Goal: Information Seeking & Learning: Learn about a topic

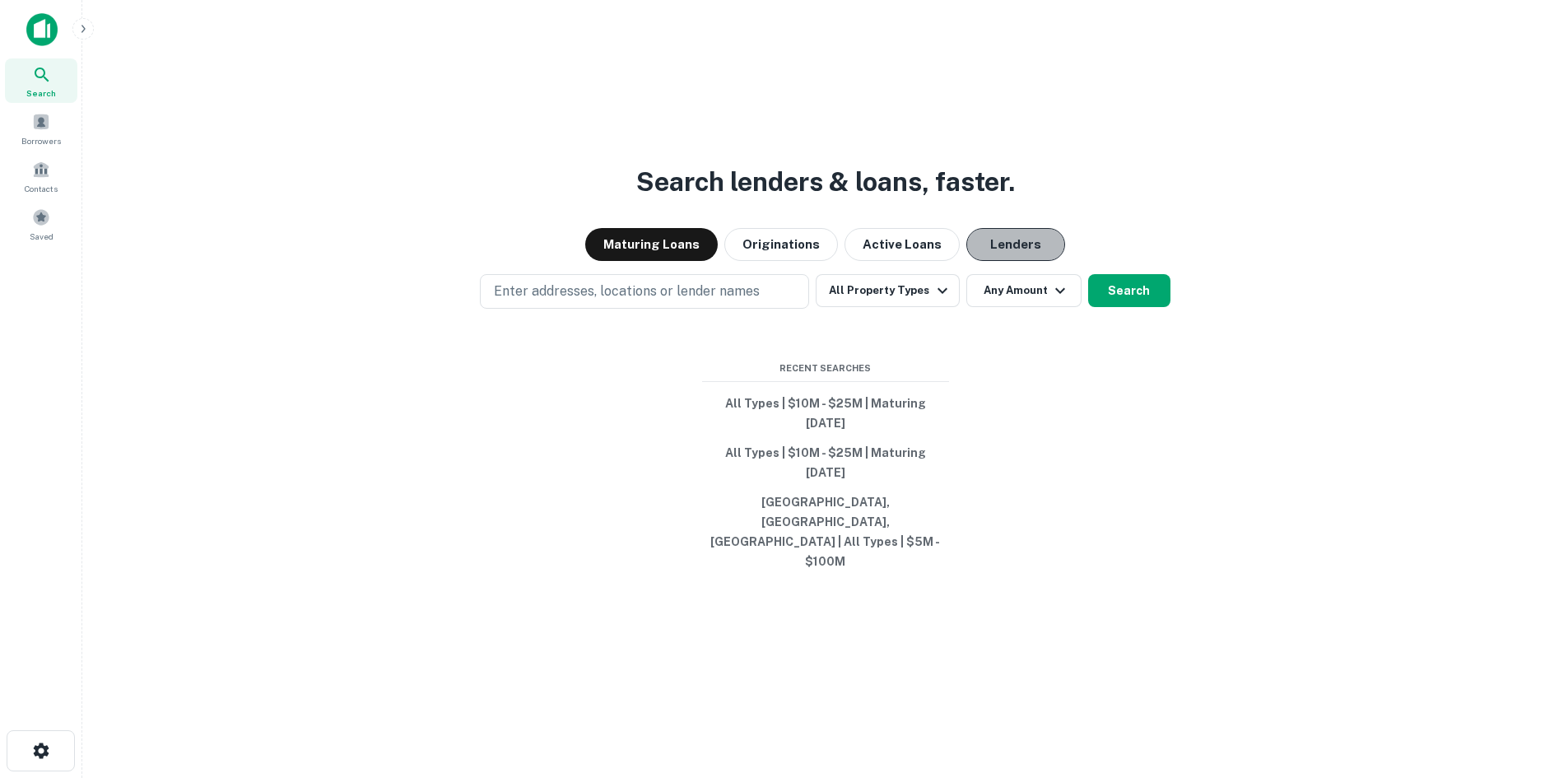
click at [1021, 261] on button "Lenders" at bounding box center [1016, 244] width 99 height 33
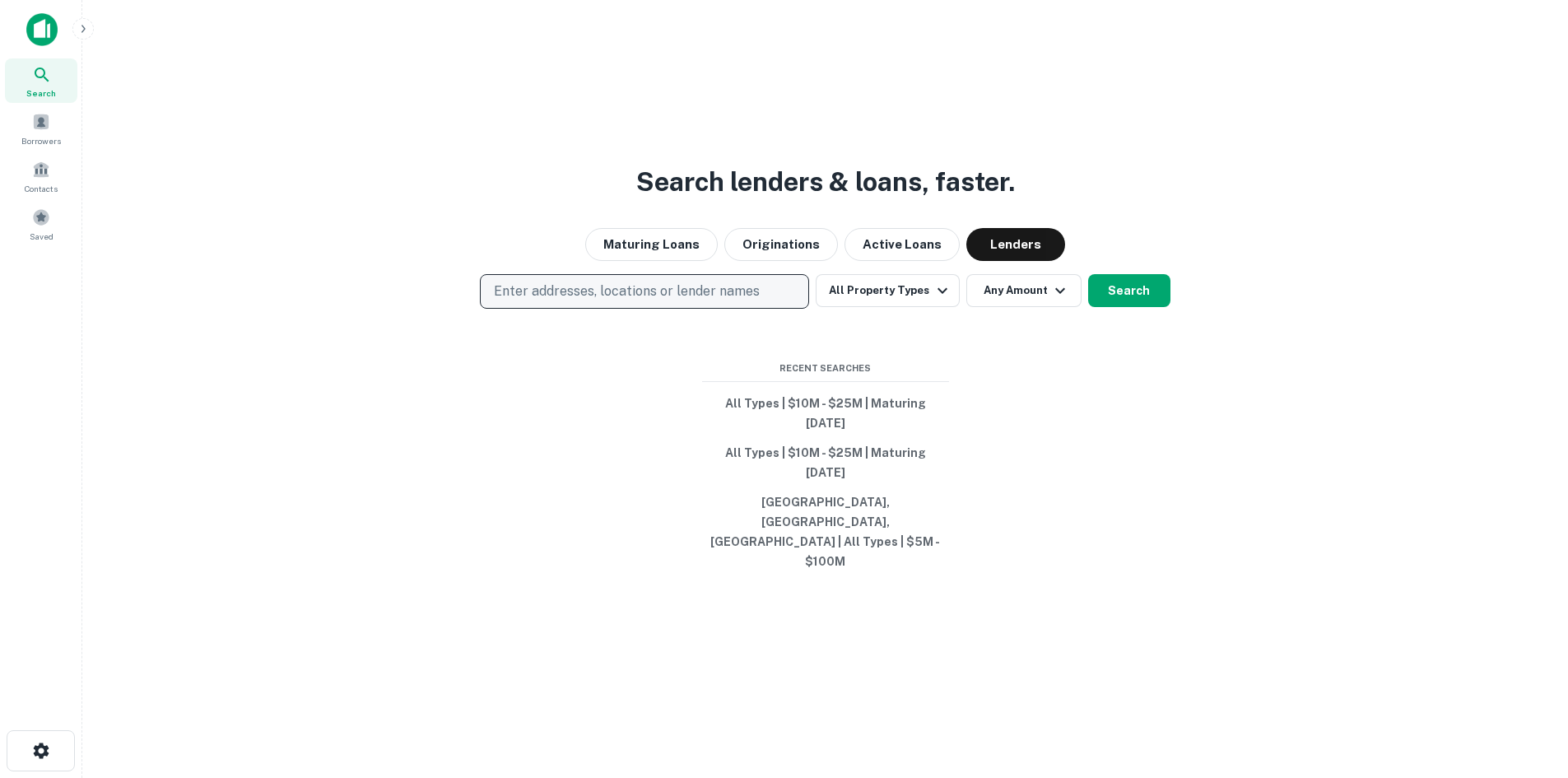
click at [649, 301] on p "Enter addresses, locations or lender names" at bounding box center [626, 291] width 265 height 20
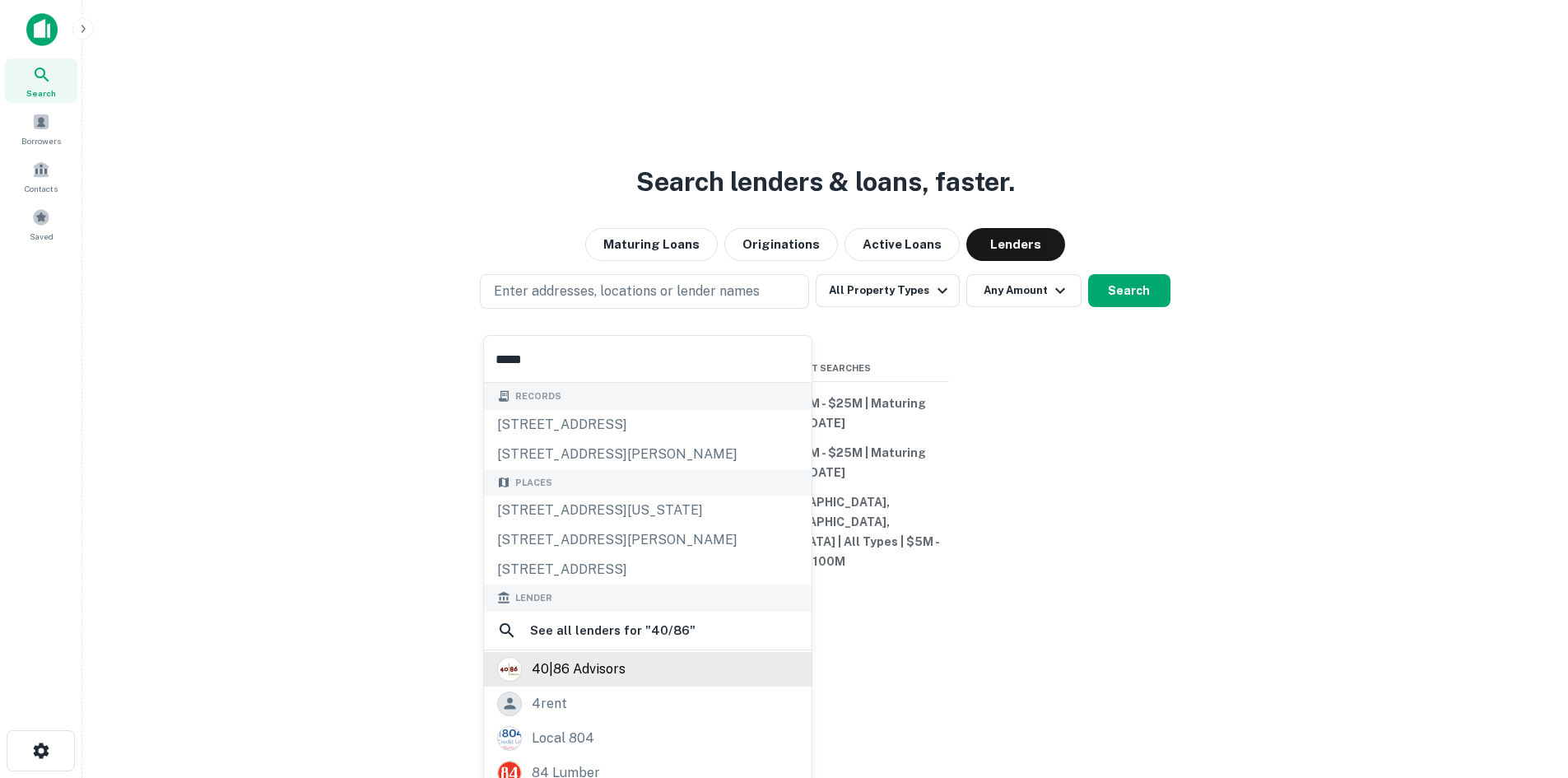
type input "*****"
click at [566, 676] on div "40|86 advisors" at bounding box center [579, 669] width 94 height 25
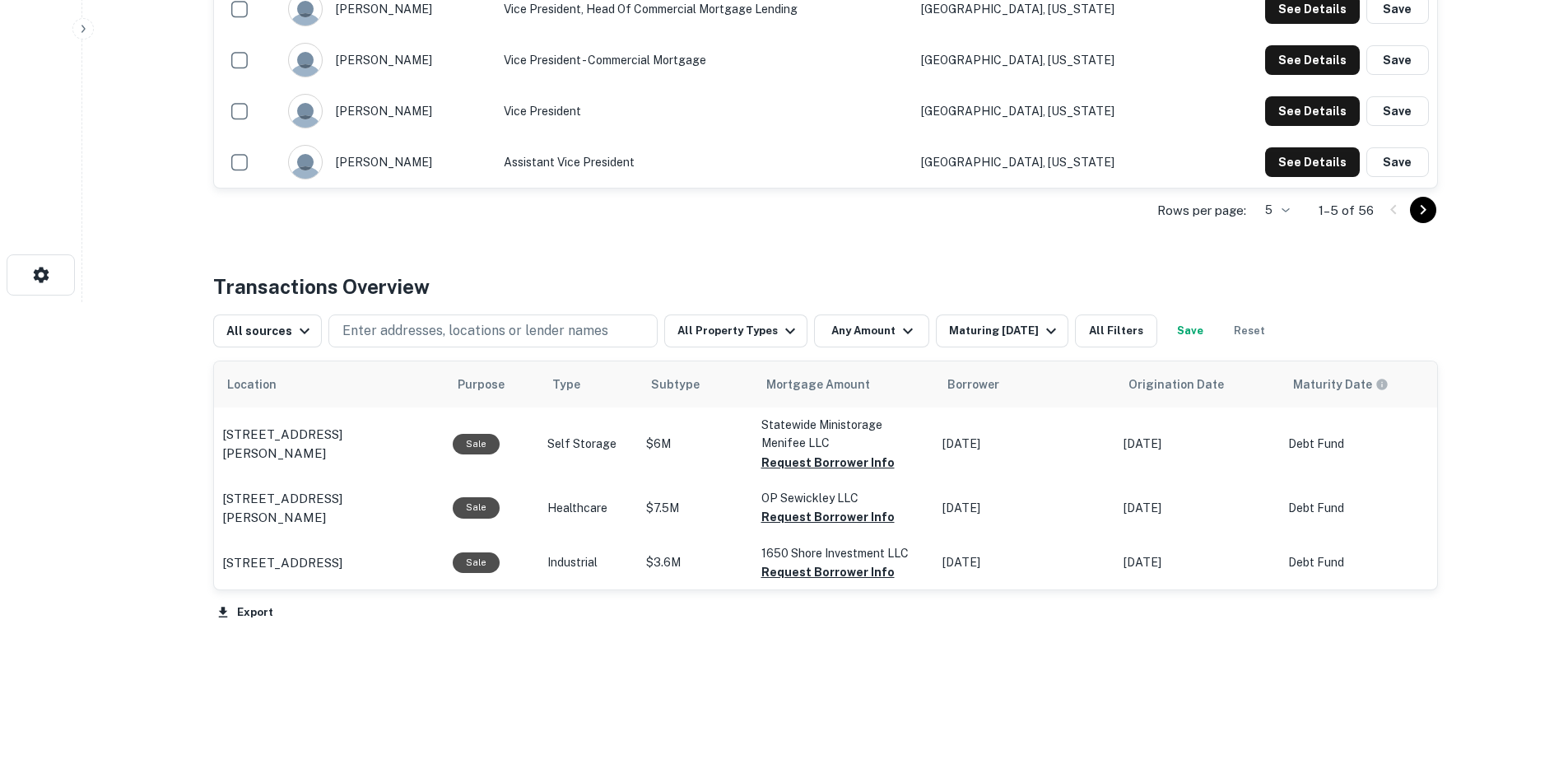
scroll to position [480, 0]
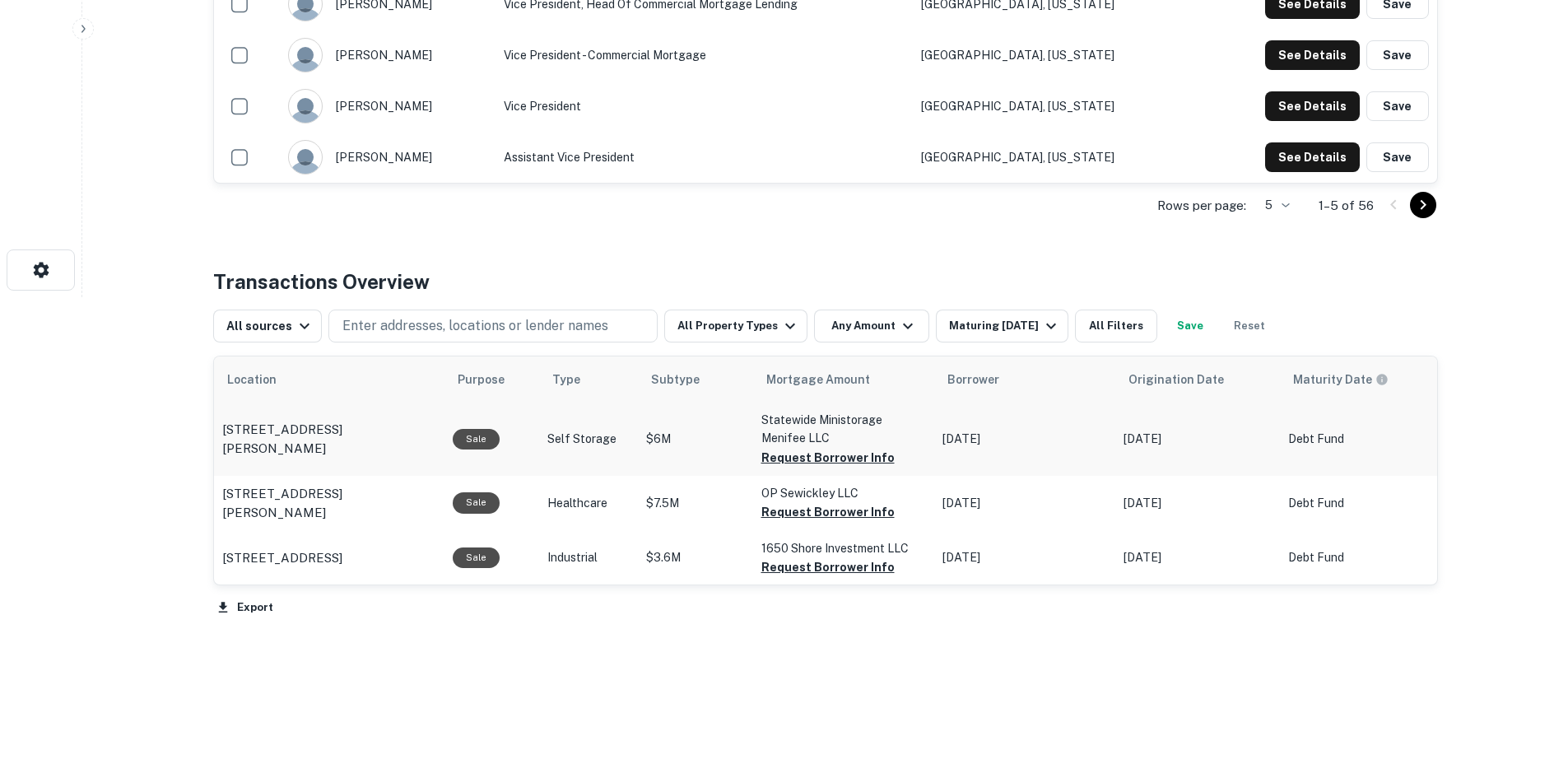
click at [579, 421] on td "Self Storage" at bounding box center [589, 438] width 99 height 73
click at [542, 423] on td "Self Storage" at bounding box center [589, 438] width 99 height 73
click at [784, 440] on p "Statewide Ministorage Menifee LLC" at bounding box center [843, 428] width 164 height 36
click at [361, 438] on p "27090 Newport Rd Menifee, CA 92584" at bounding box center [329, 439] width 214 height 39
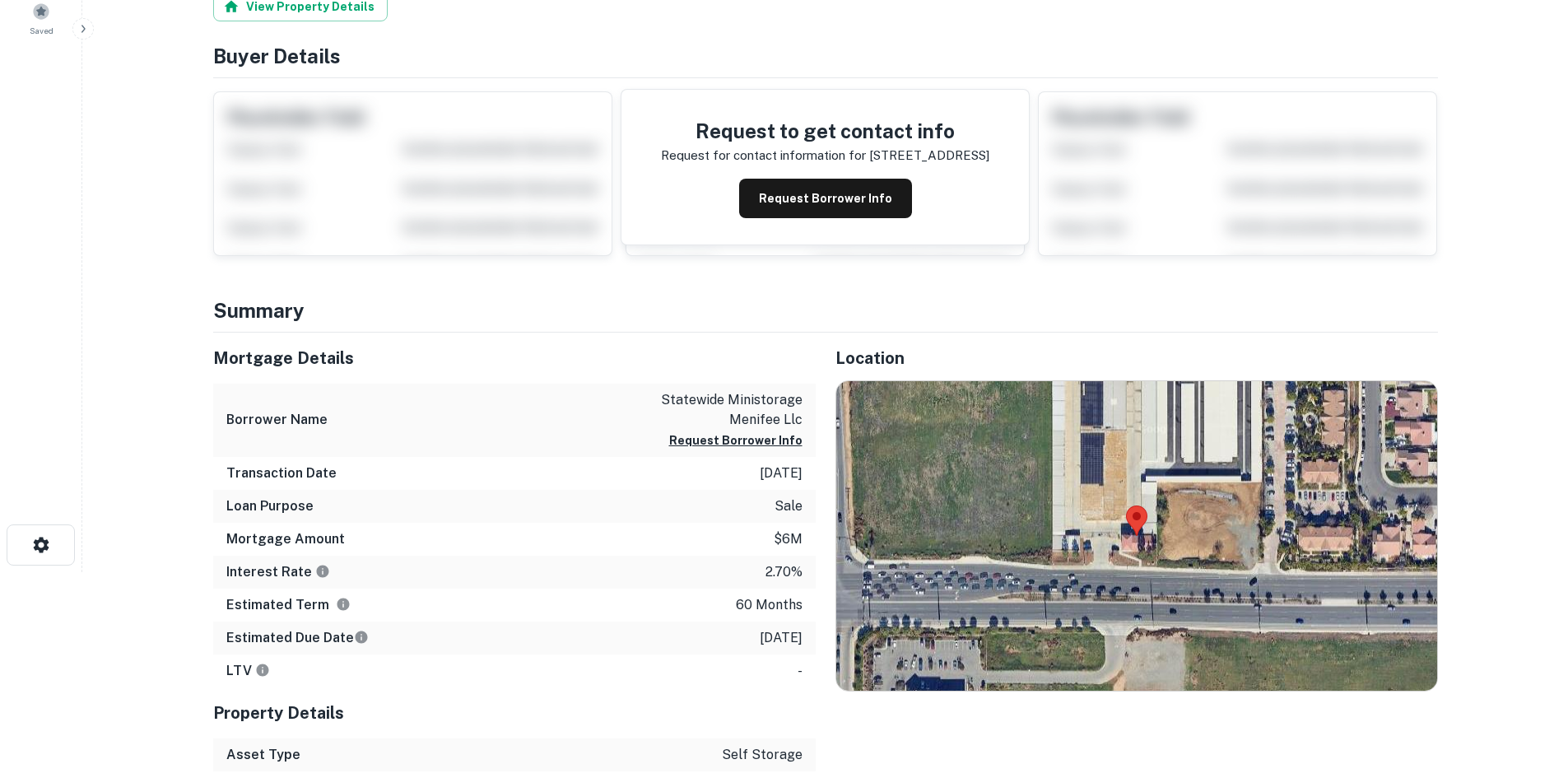
scroll to position [329, 0]
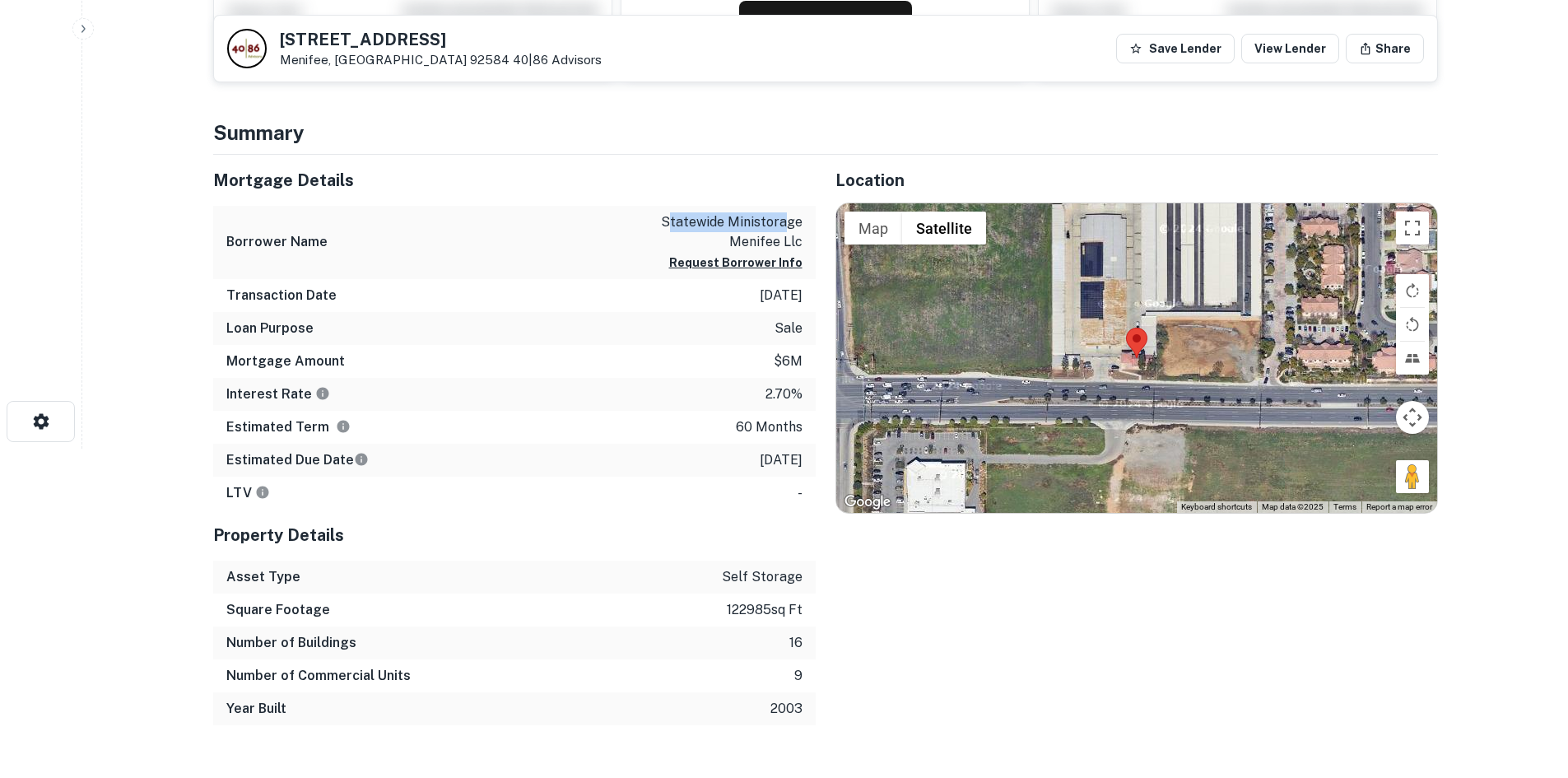
drag, startPoint x: 675, startPoint y: 219, endPoint x: 787, endPoint y: 229, distance: 112.4
click at [787, 229] on p "statewide ministorage menifee llc" at bounding box center [728, 231] width 148 height 39
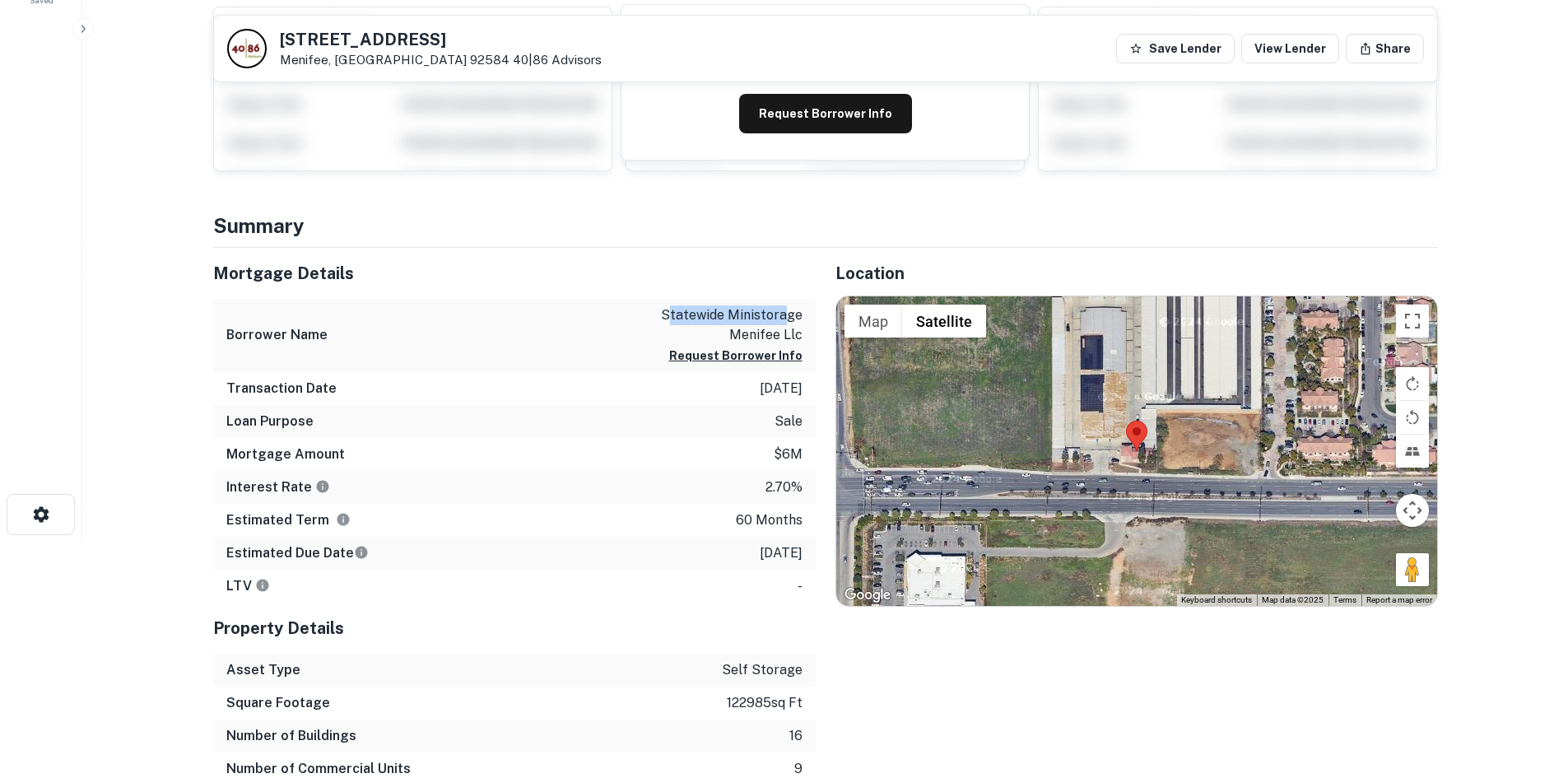
scroll to position [247, 0]
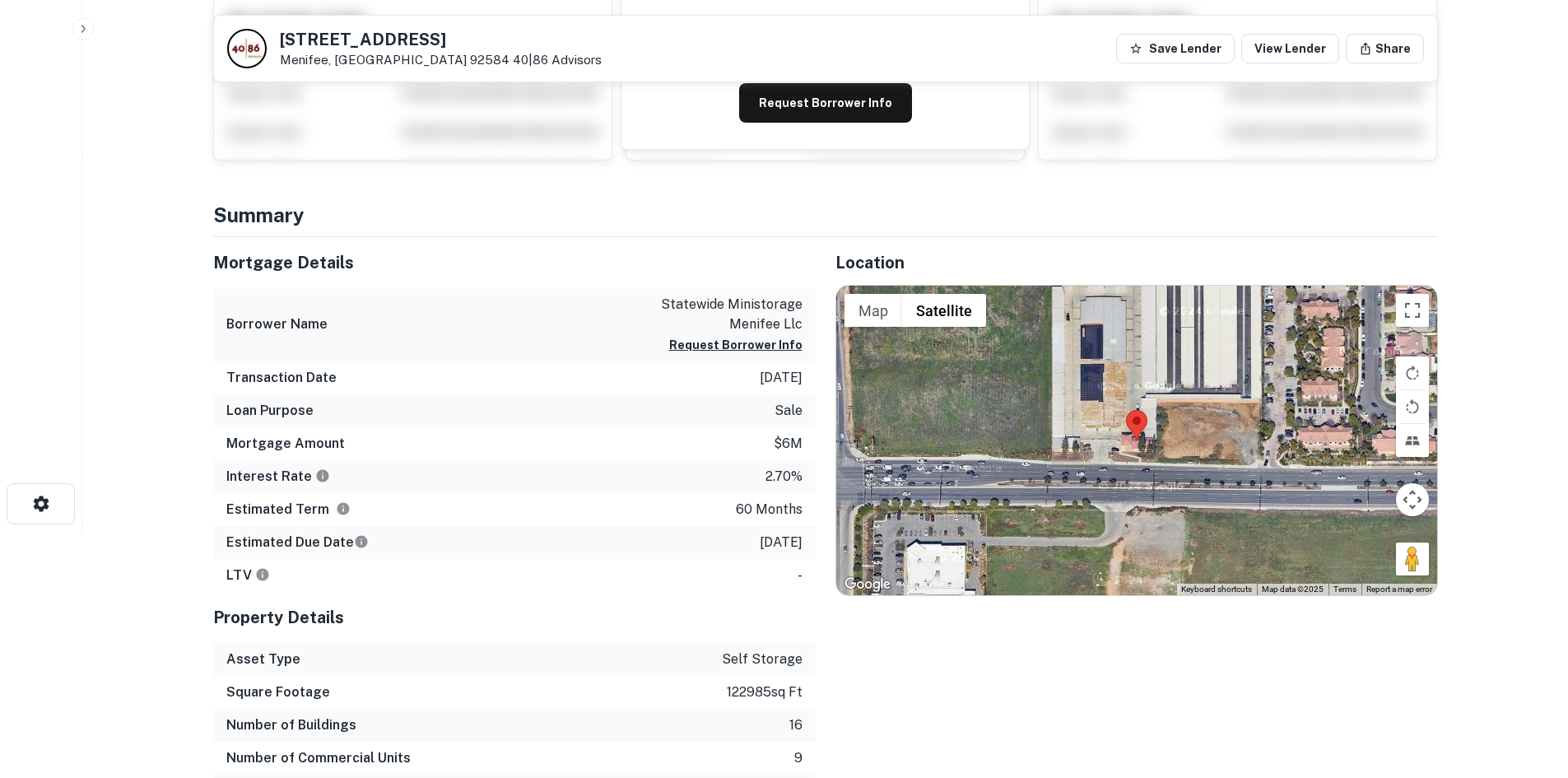
click at [470, 337] on div "Borrower Name statewide ministorage menifee llc Request Borrower Info" at bounding box center [514, 325] width 603 height 73
drag, startPoint x: 760, startPoint y: 378, endPoint x: 796, endPoint y: 376, distance: 36.1
click at [796, 376] on div "Transaction Date [DATE]" at bounding box center [514, 378] width 603 height 33
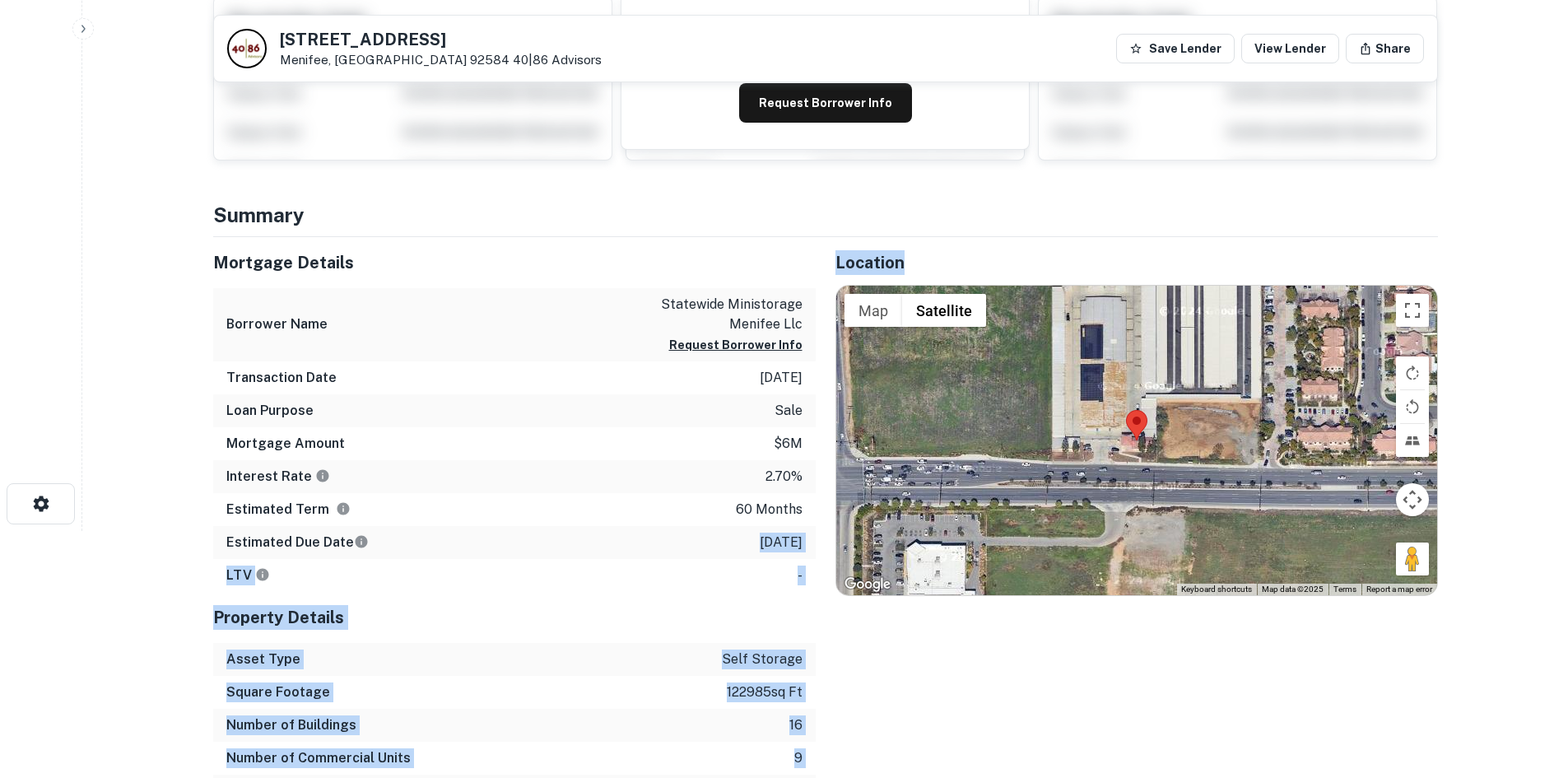
drag, startPoint x: 748, startPoint y: 546, endPoint x: 816, endPoint y: 545, distance: 68.0
click at [816, 545] on div "Mortgage Details Borrower Name statewide ministorage menifee llc Request Borrow…" at bounding box center [816, 522] width 1245 height 570
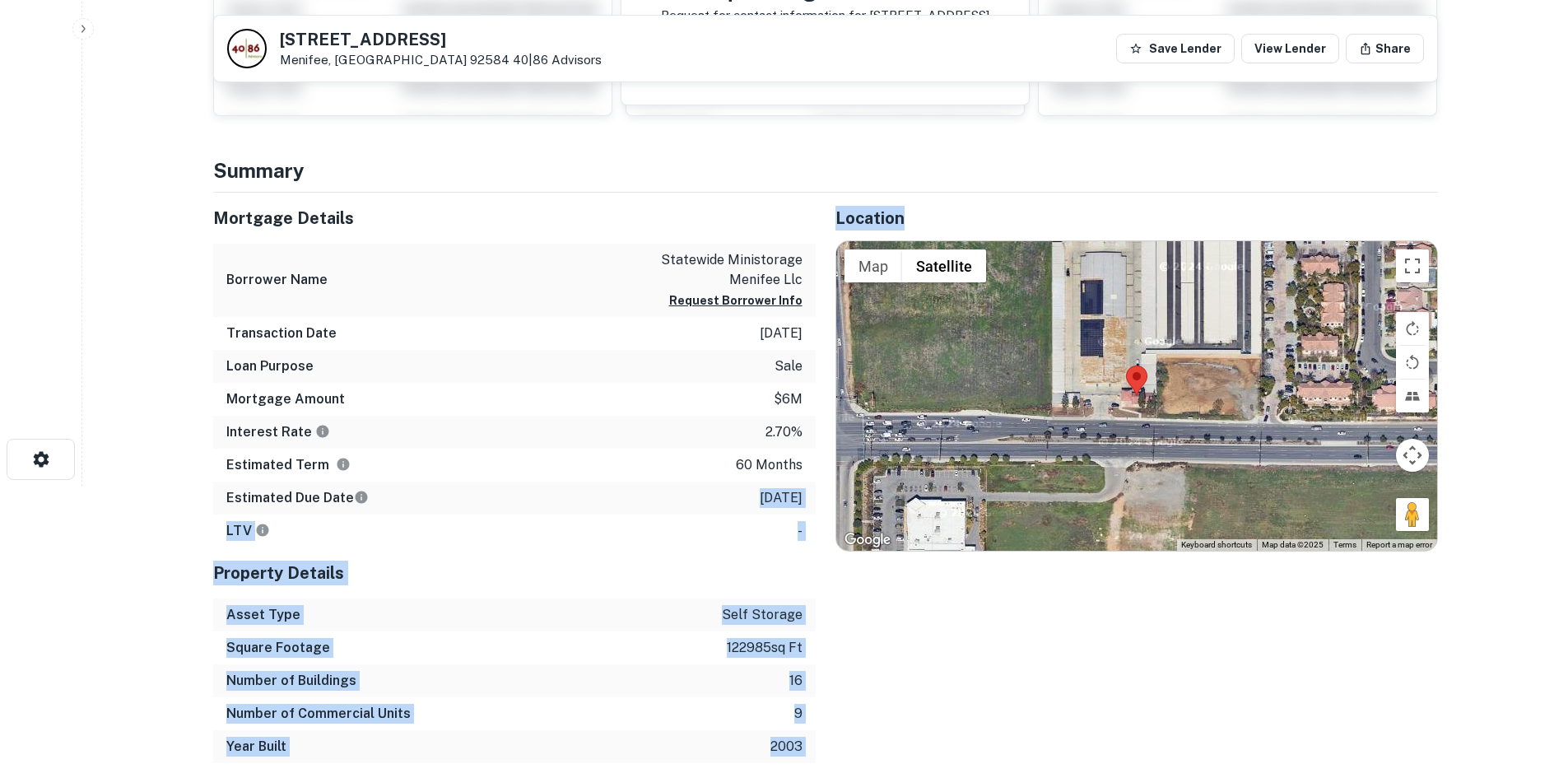
scroll to position [412, 0]
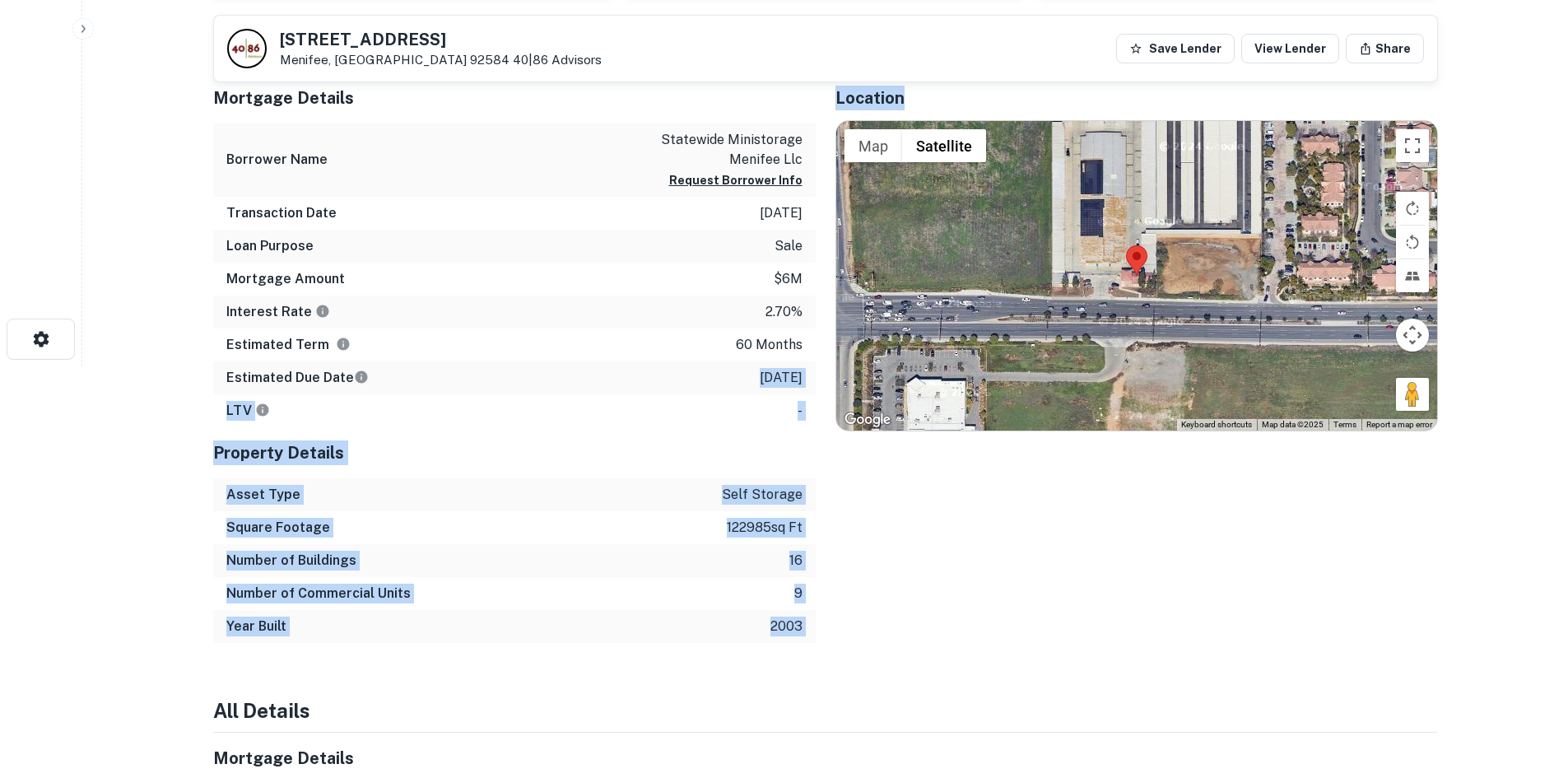
click at [962, 479] on div "Location ← Move left → Move right ↑ Move up ↓ Move down + Zoom in - Zoom out Ho…" at bounding box center [1126, 357] width 622 height 570
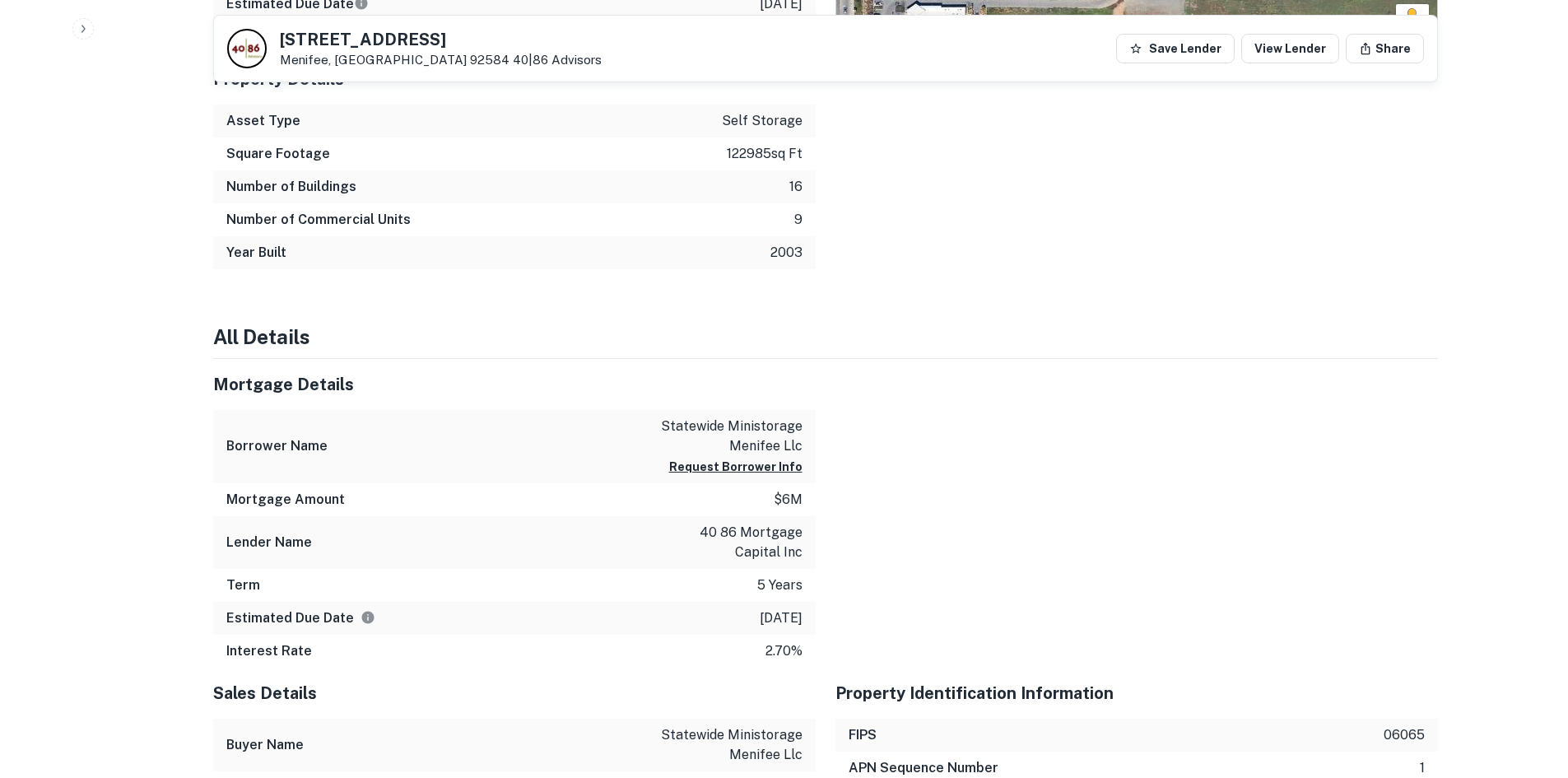
scroll to position [823, 0]
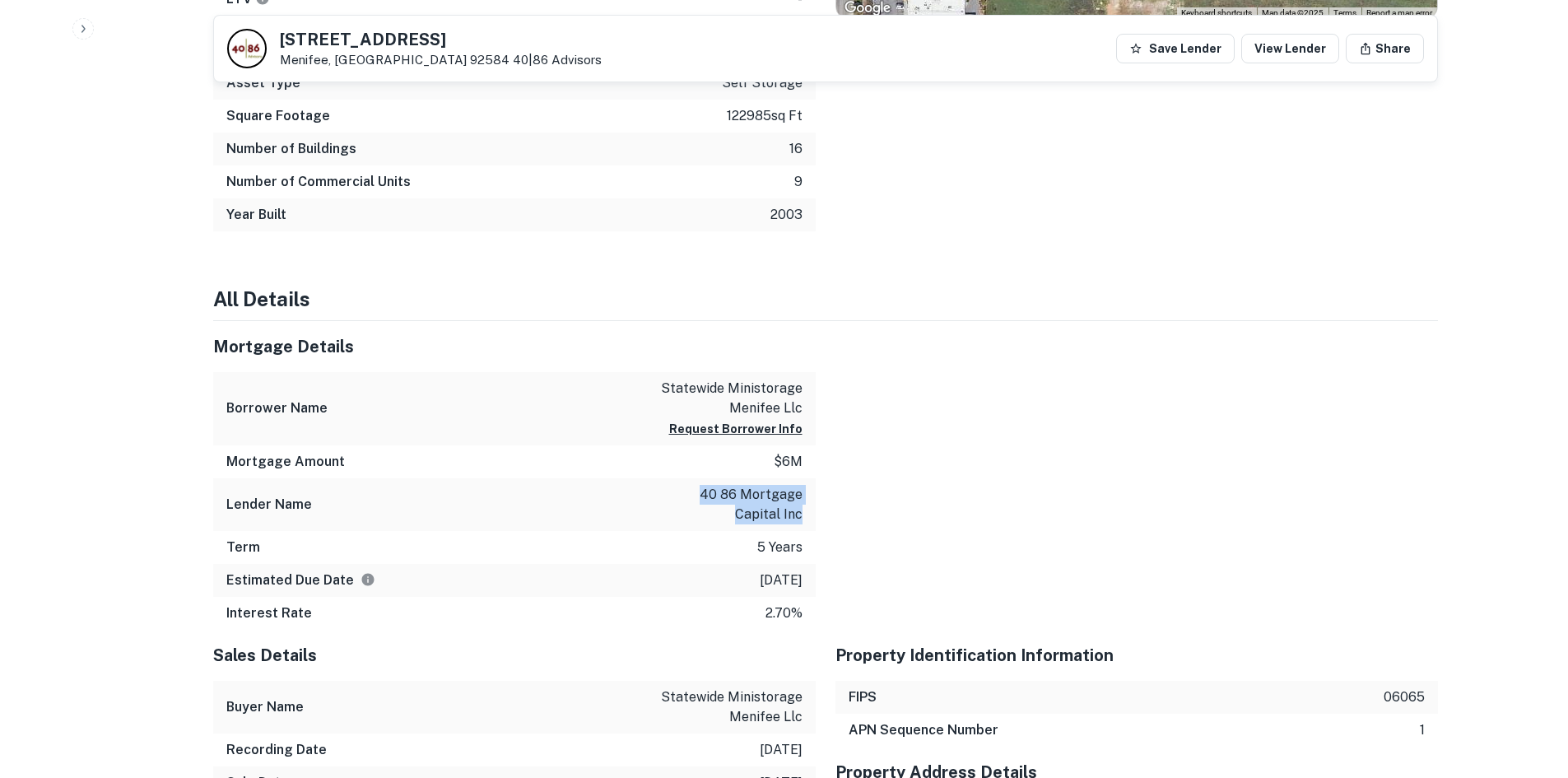
drag, startPoint x: 644, startPoint y: 495, endPoint x: 807, endPoint y: 526, distance: 165.9
click at [807, 526] on div "Lender Name 40 86 mortgage capital inc" at bounding box center [514, 504] width 603 height 52
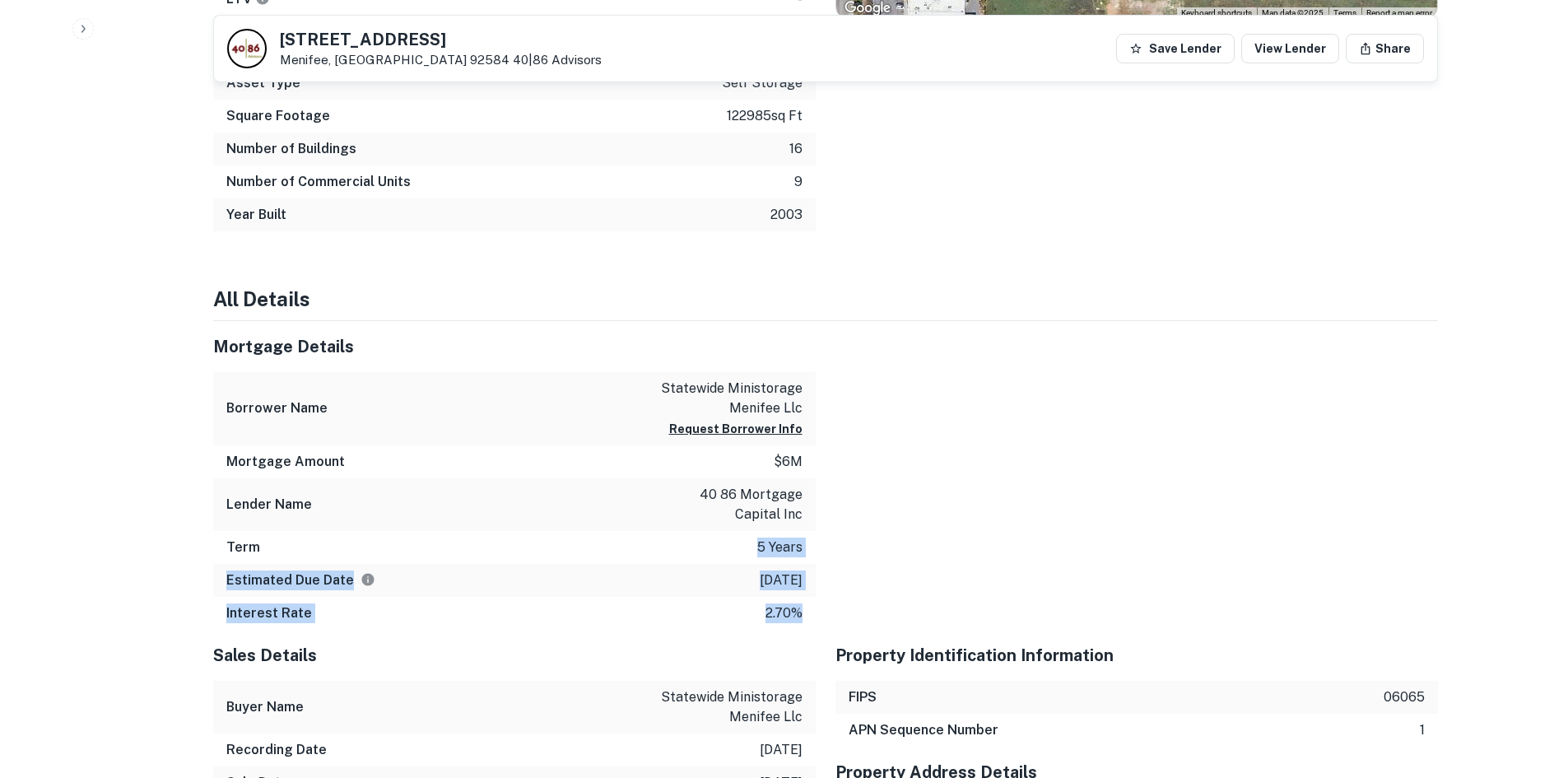
drag, startPoint x: 748, startPoint y: 554, endPoint x: 819, endPoint y: 560, distance: 71.3
click at [694, 557] on div "Term 5 years" at bounding box center [514, 547] width 603 height 33
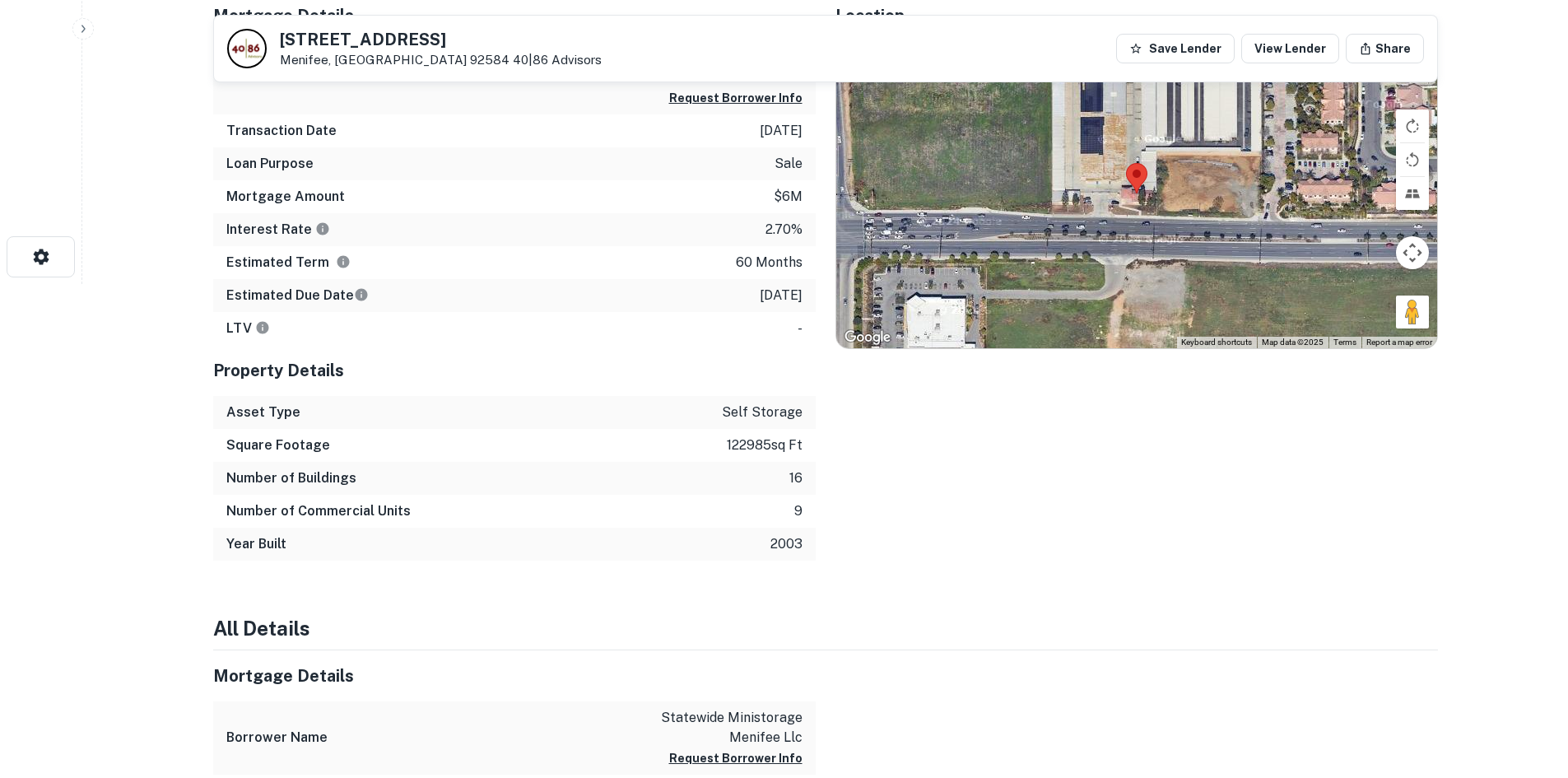
scroll to position [0, 0]
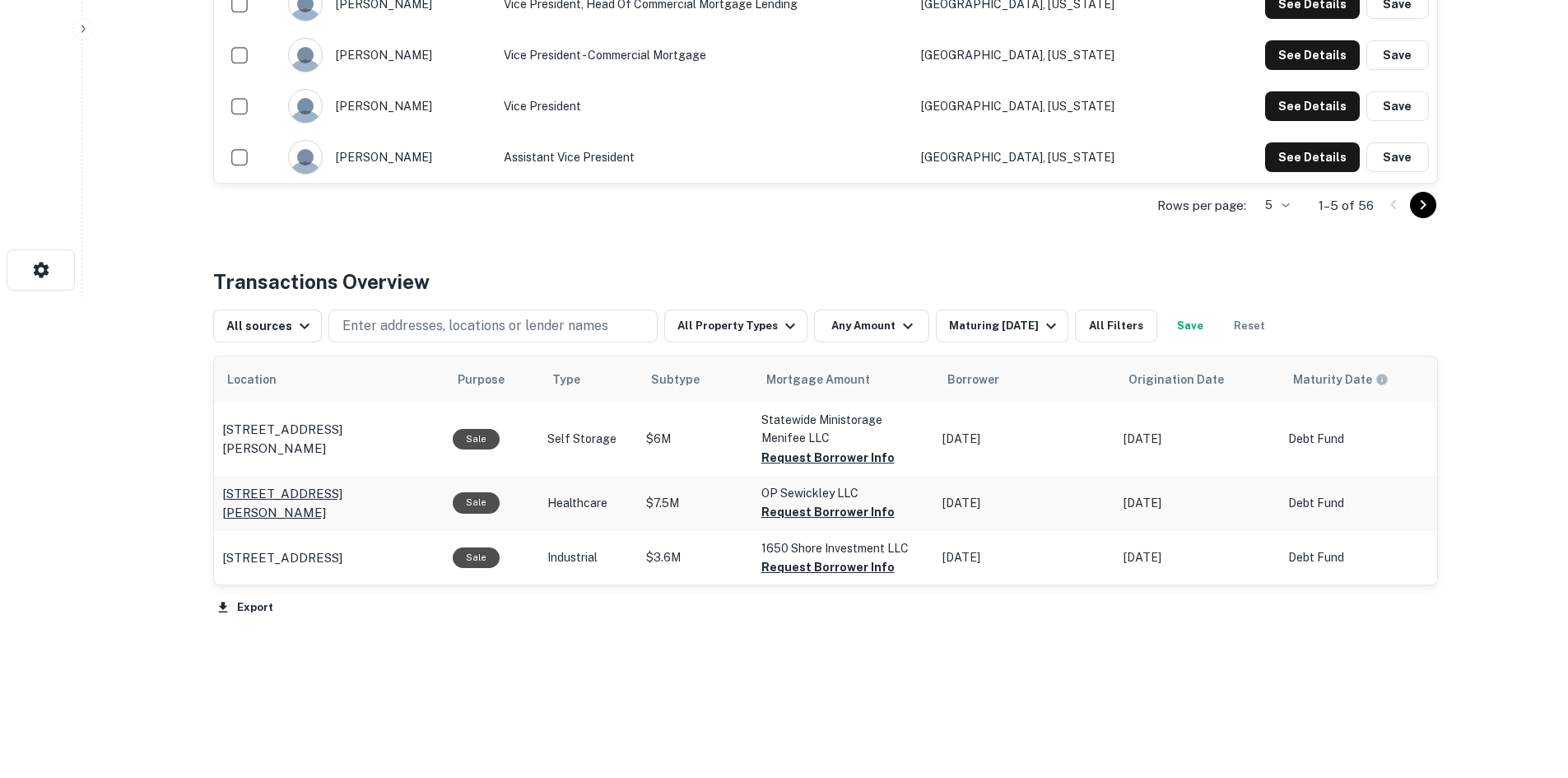
click at [359, 501] on p "100 Hazel Ln Sewickley, PA 15143" at bounding box center [329, 503] width 214 height 39
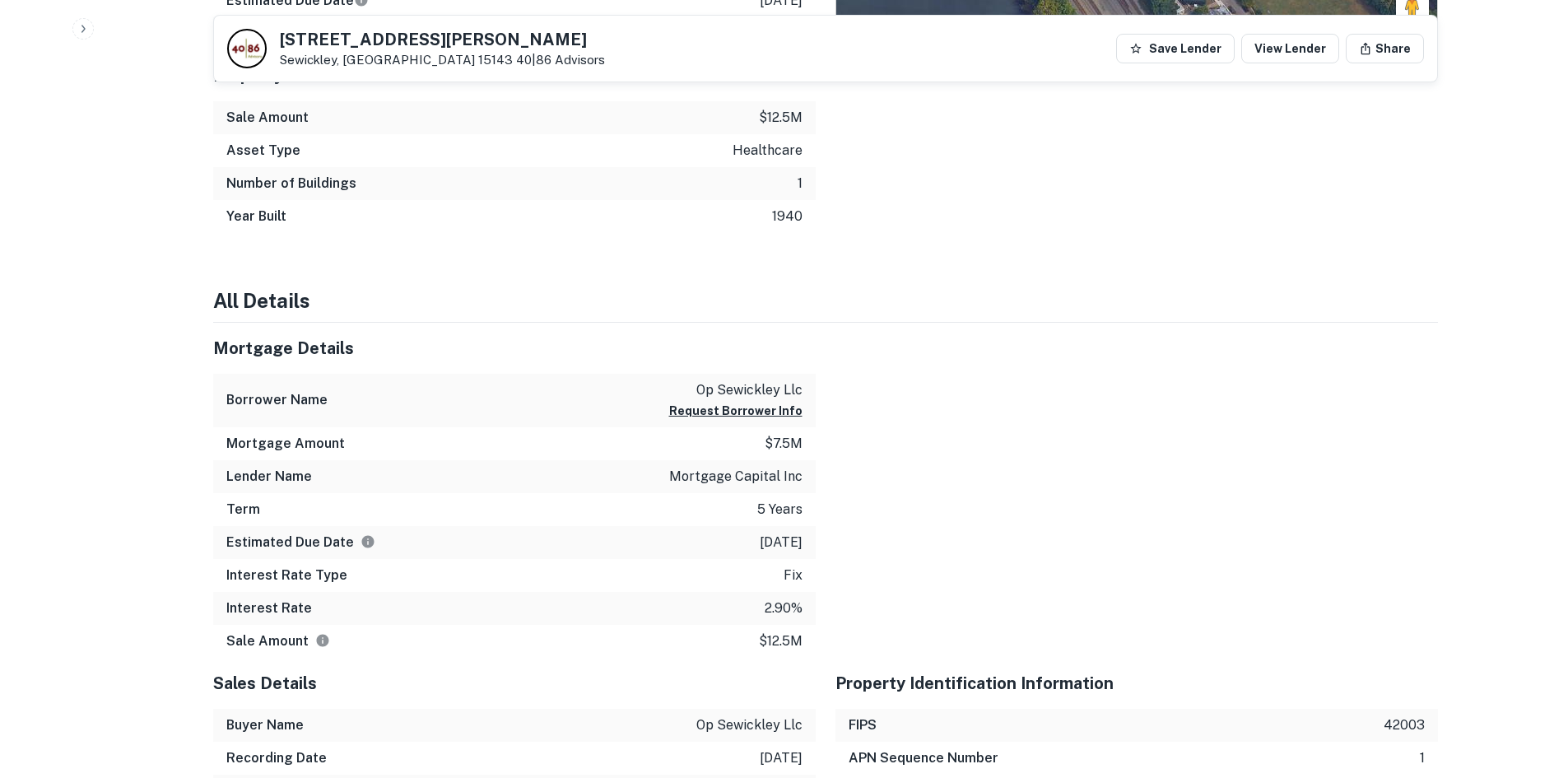
scroll to position [906, 0]
